Goal: Check status

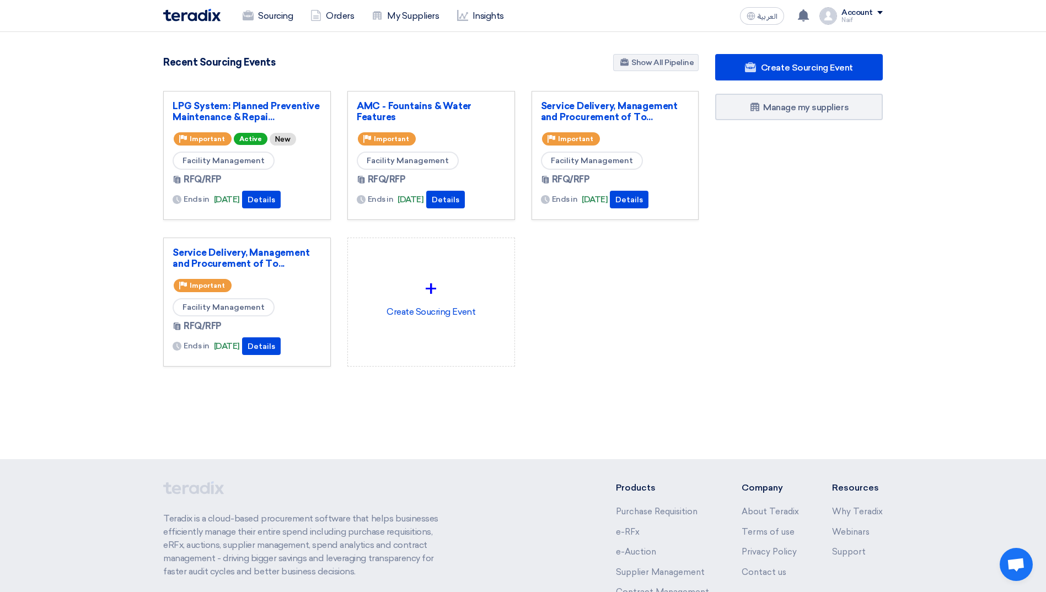
click at [204, 100] on div "LPG System: Planned Preventive Maintenance & Repai... Priority Important Active…" at bounding box center [247, 155] width 168 height 129
click at [207, 102] on link "LPG System: Planned Preventive Maintenance & Repai..." at bounding box center [247, 111] width 149 height 22
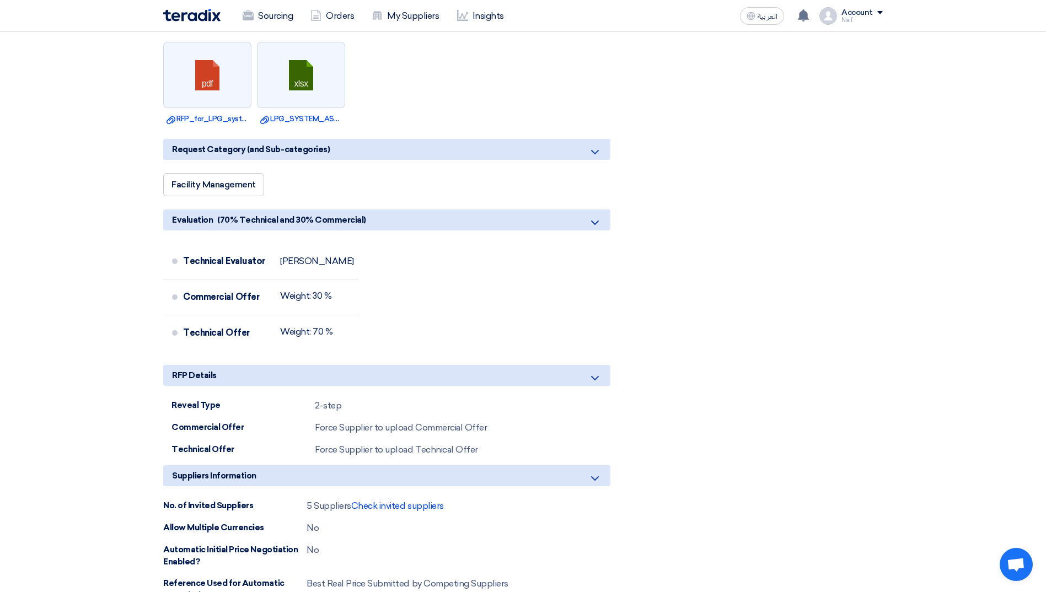
scroll to position [661, 0]
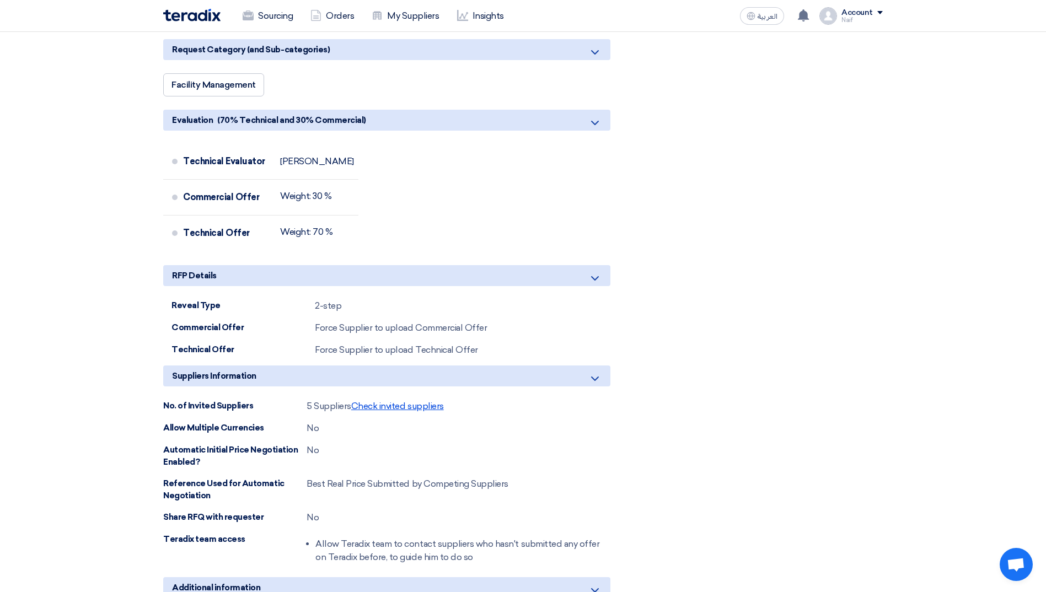
click at [405, 401] on span "Check invited suppliers" at bounding box center [397, 406] width 93 height 10
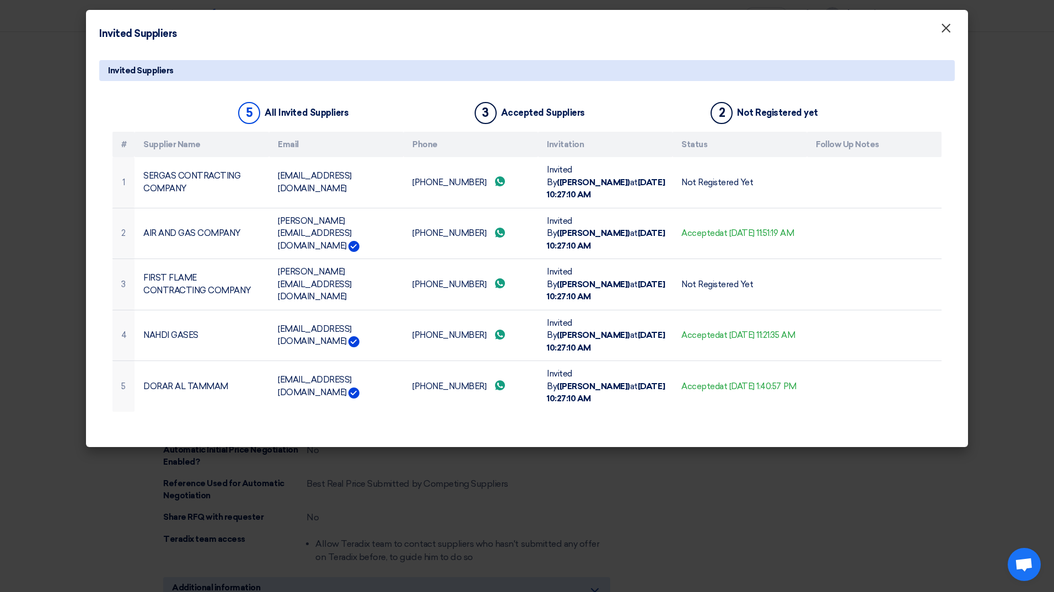
click at [955, 24] on button "×" at bounding box center [946, 29] width 29 height 22
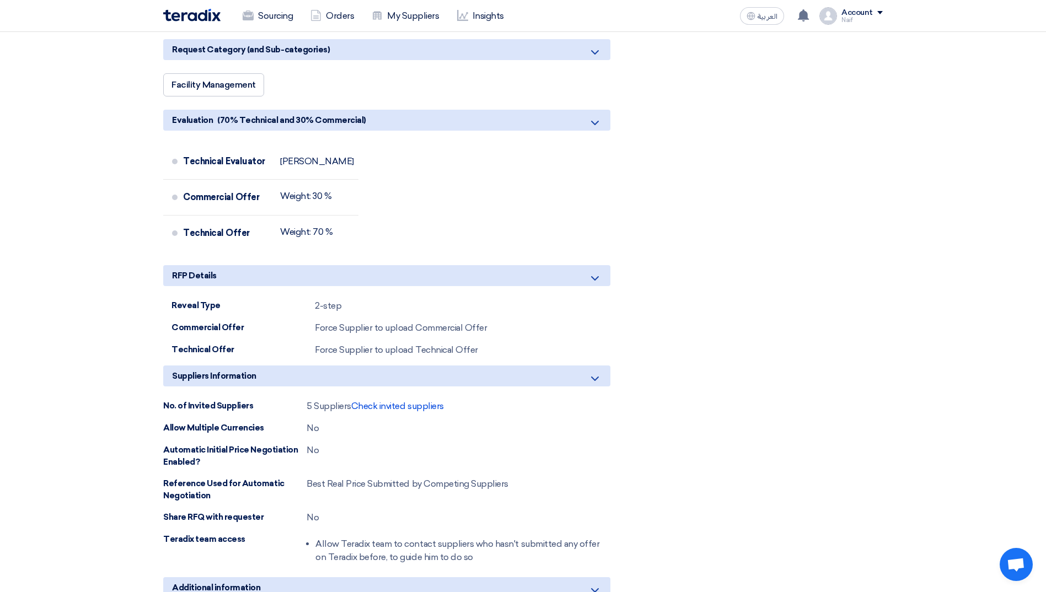
click at [184, 18] on img at bounding box center [191, 15] width 57 height 13
